Goal: Information Seeking & Learning: Learn about a topic

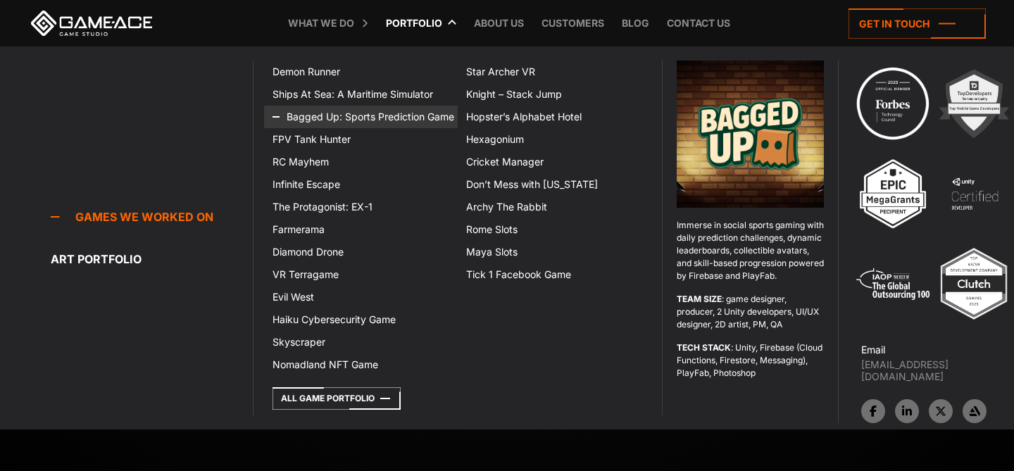
click at [376, 110] on link "Bagged Up: Sports Prediction Game" at bounding box center [361, 117] width 194 height 23
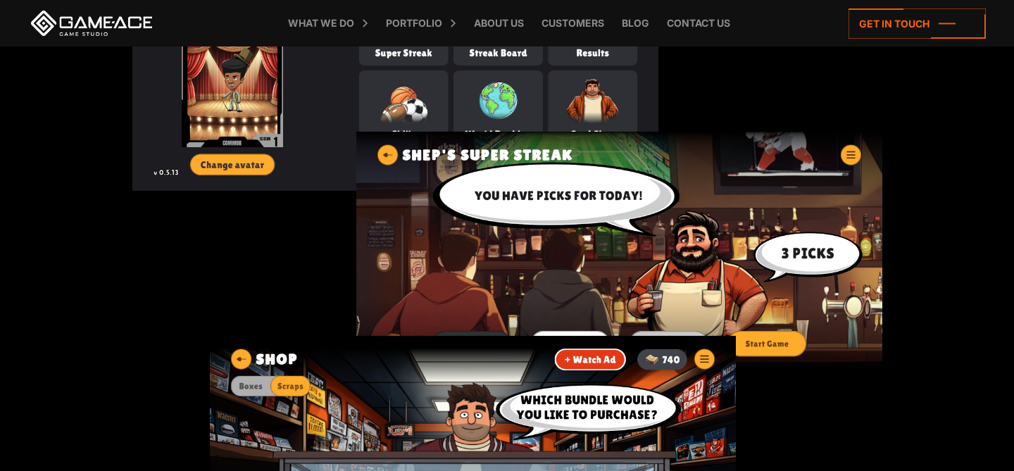
scroll to position [1655, 0]
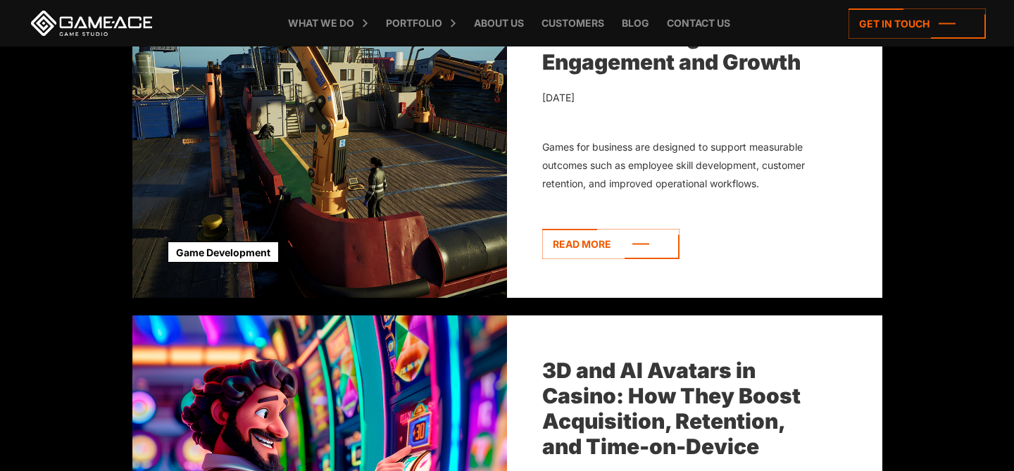
scroll to position [580, 0]
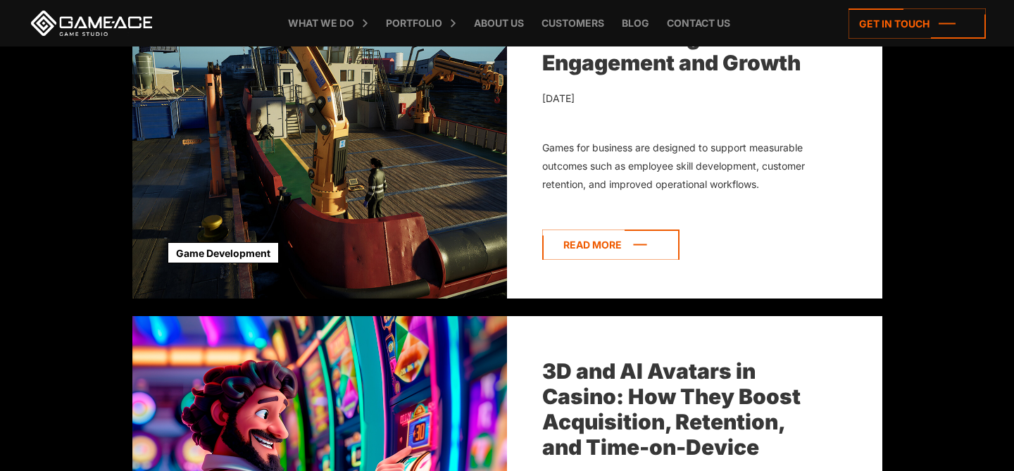
click at [615, 242] on icon at bounding box center [610, 245] width 137 height 30
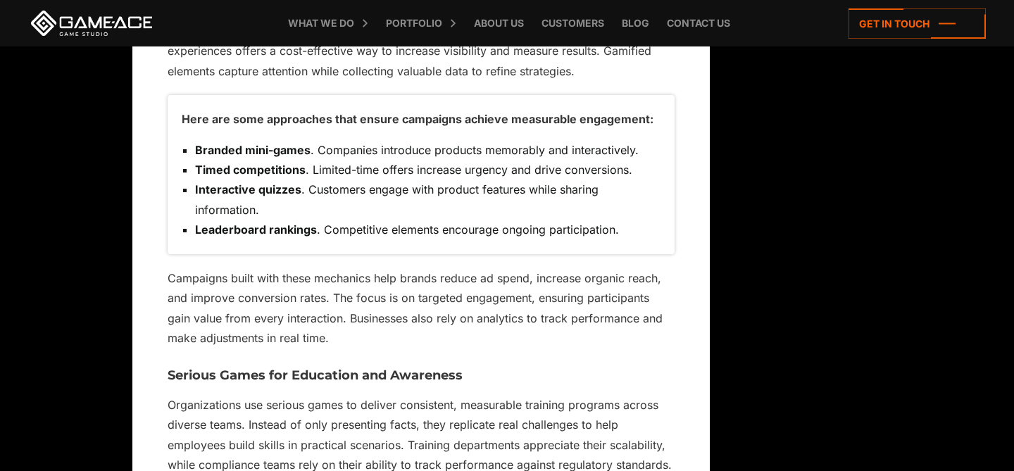
scroll to position [5591, 0]
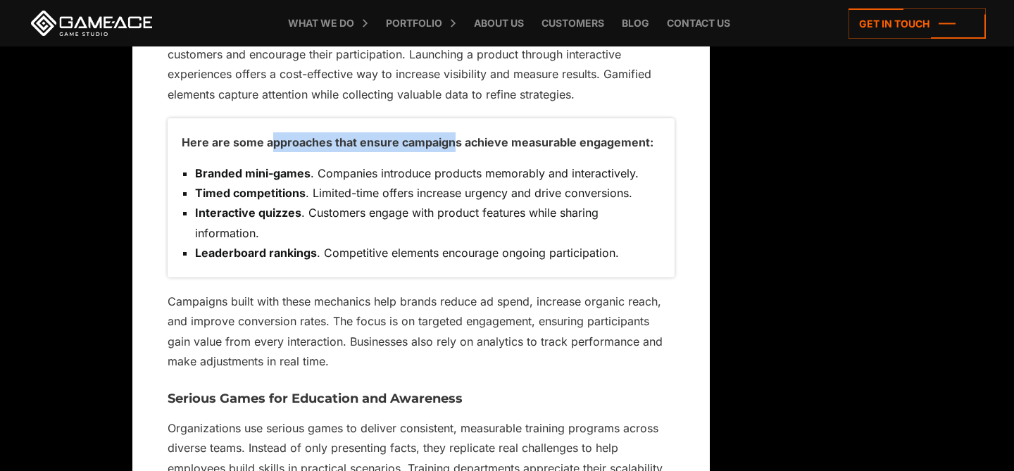
drag, startPoint x: 446, startPoint y: 146, endPoint x: 271, endPoint y: 150, distance: 175.4
click at [271, 150] on p "Here are some approaches that ensure campaigns achieve measurable engagement:" at bounding box center [421, 142] width 479 height 20
copy p "pproaches that ensure campaign"
